Goal: Information Seeking & Learning: Learn about a topic

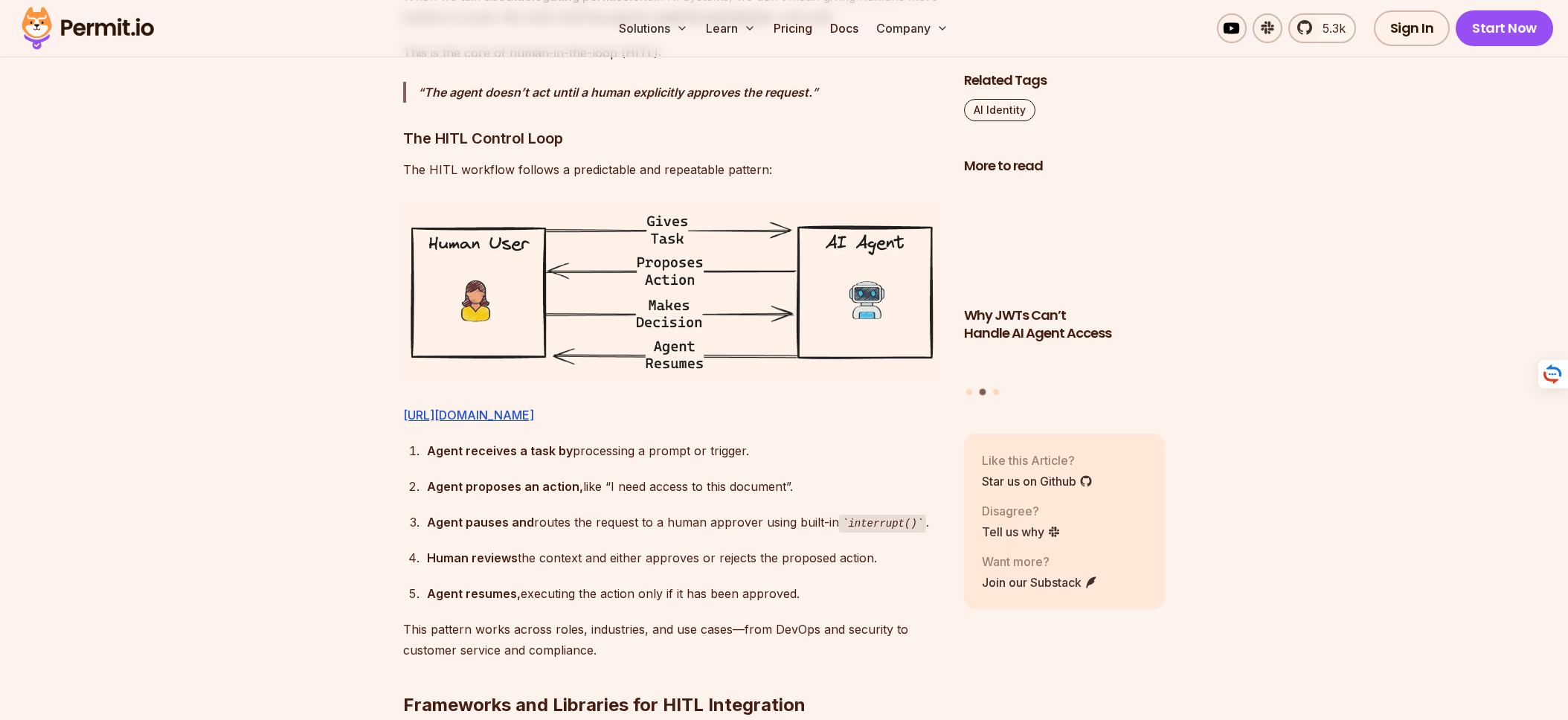
scroll to position [2363, 0]
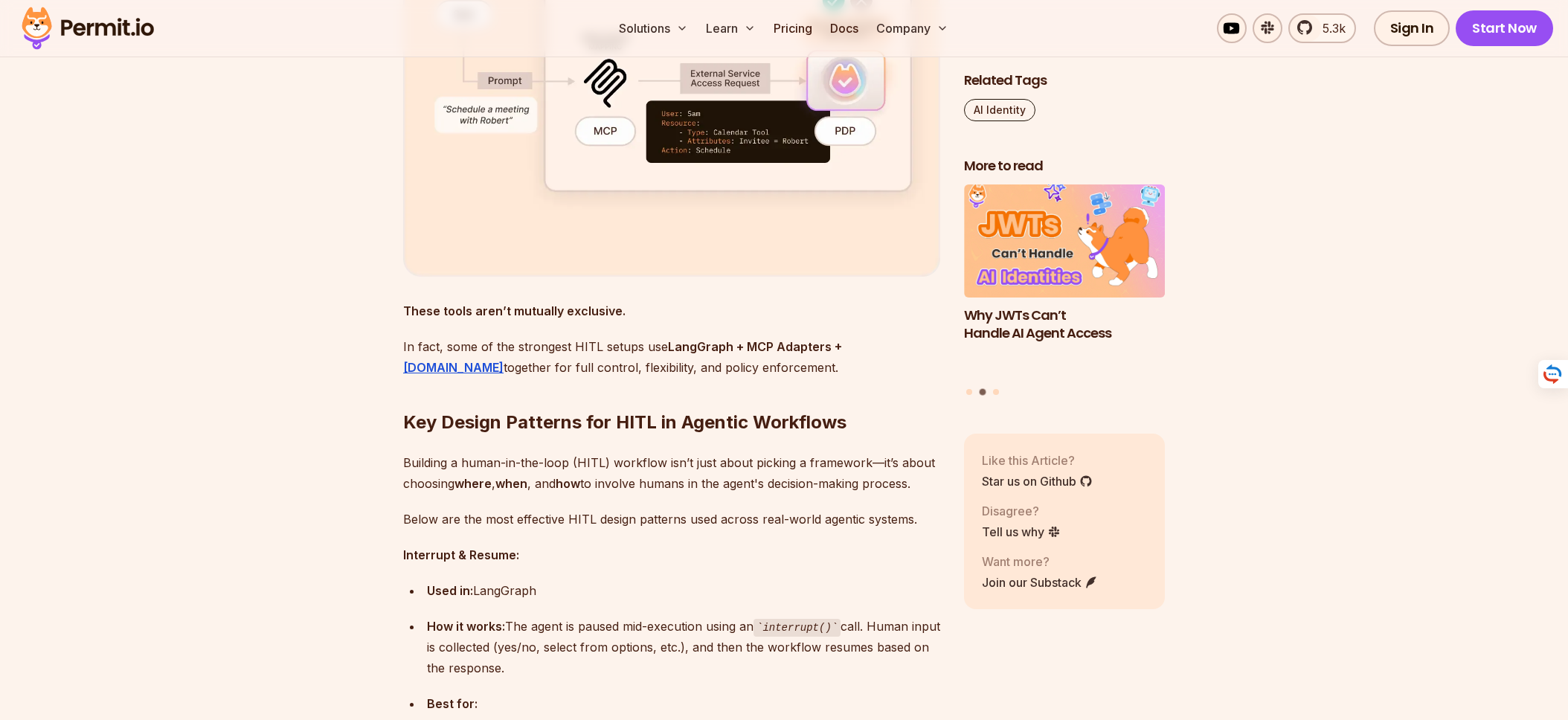
scroll to position [4602, 0]
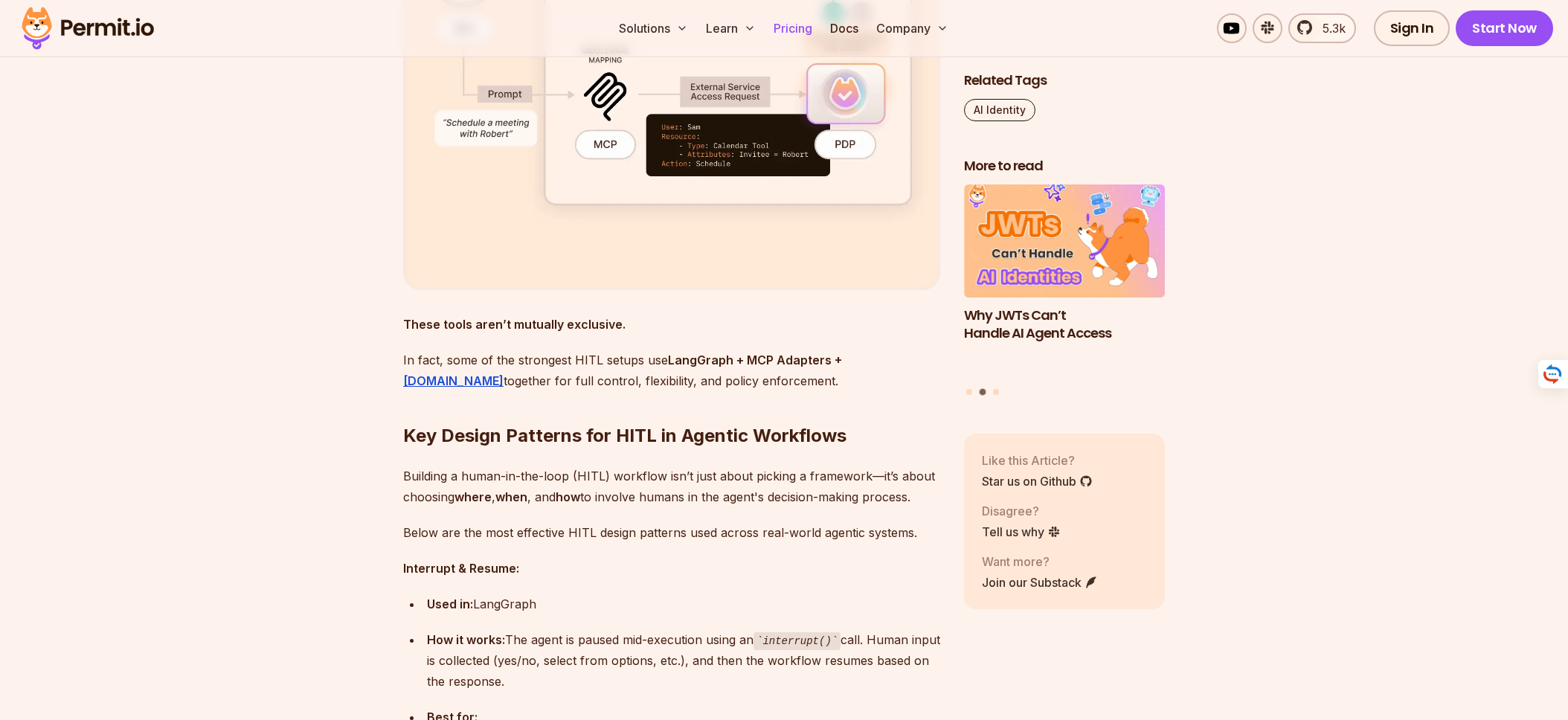
click at [804, 32] on link "Pricing" at bounding box center [793, 28] width 51 height 30
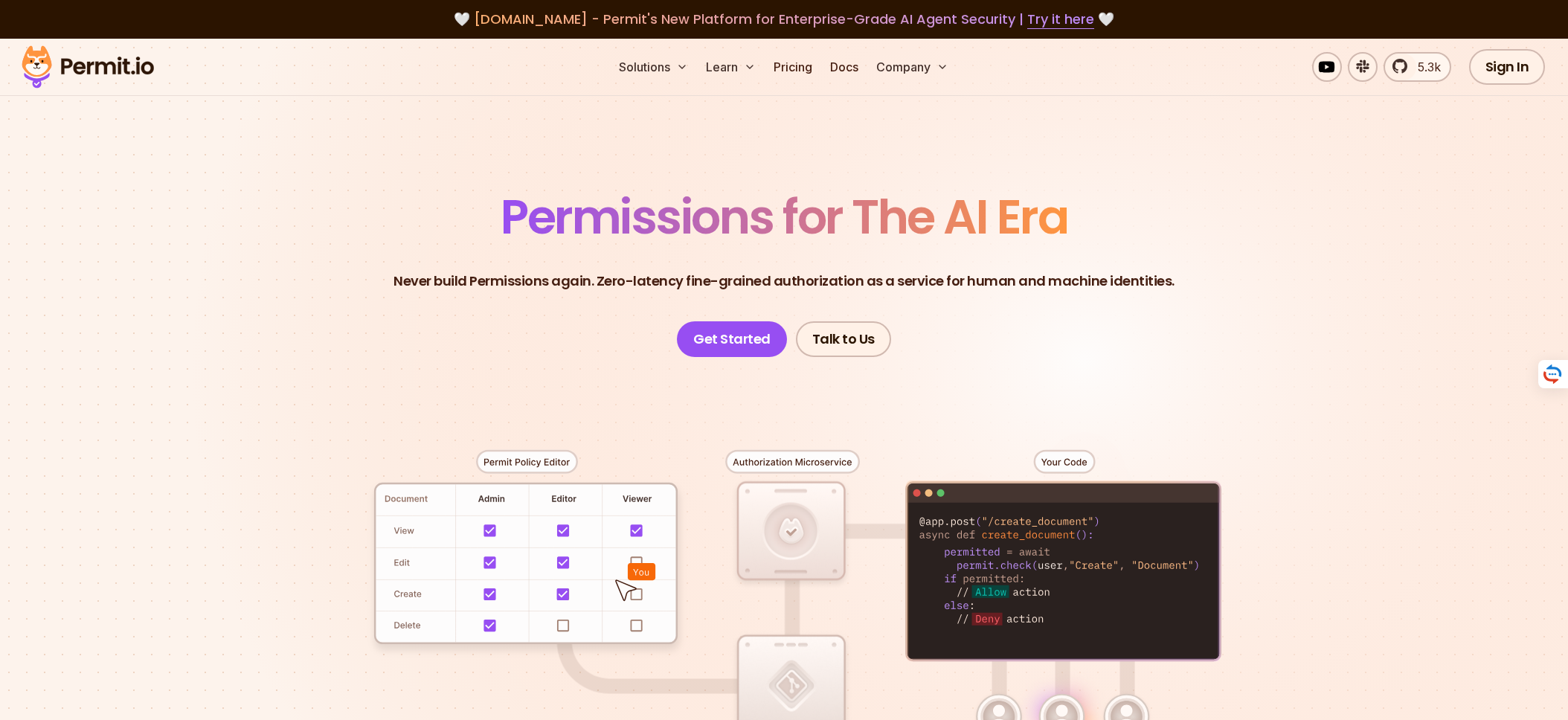
click at [514, 336] on header "Permissions for The AI Era Never build Permissions again. Zero-latency fine-gra…" at bounding box center [784, 275] width 1041 height 164
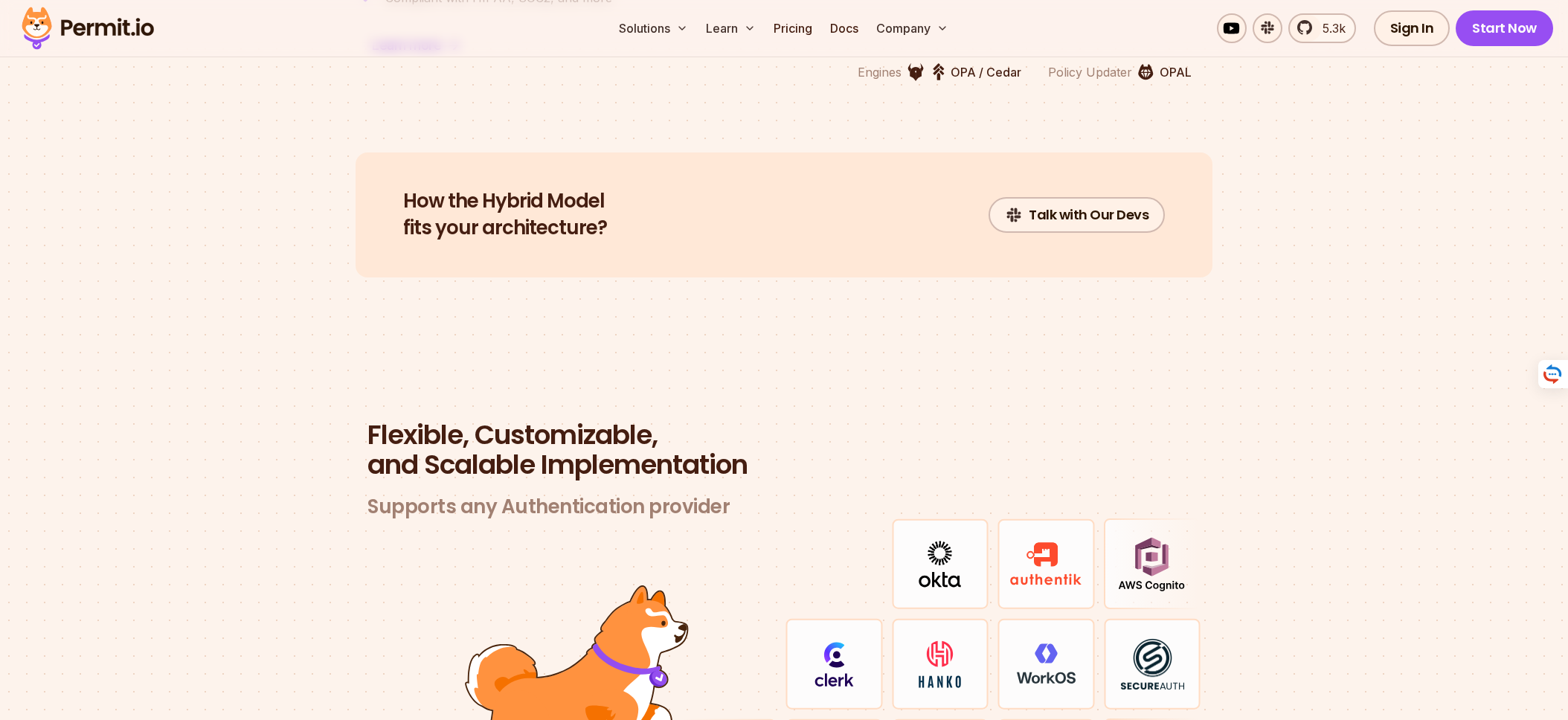
scroll to position [4116, 0]
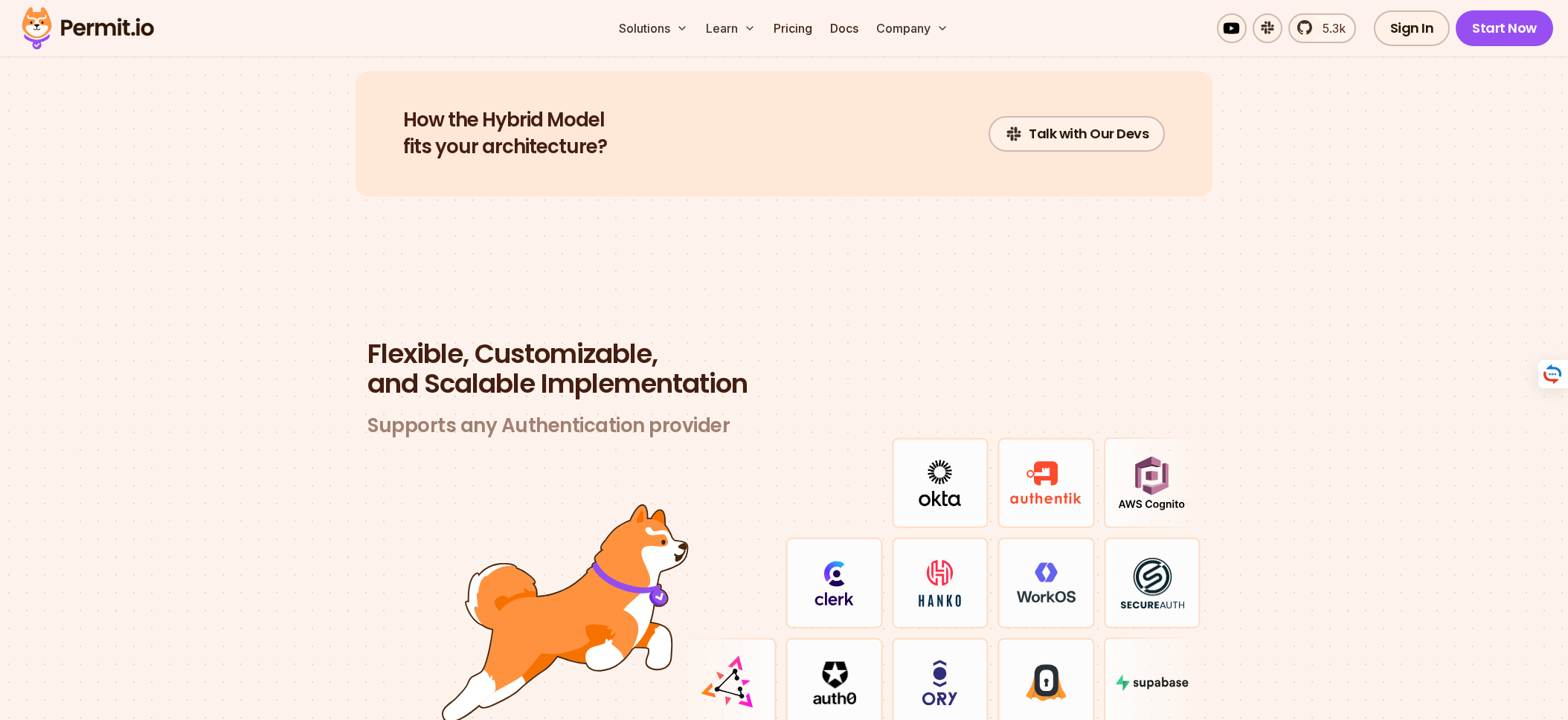
click at [297, 378] on section "Flexible, Customizable, and Scalable Implementation Supports any Authentication…" at bounding box center [784, 552] width 1568 height 569
